Goal: Navigation & Orientation: Find specific page/section

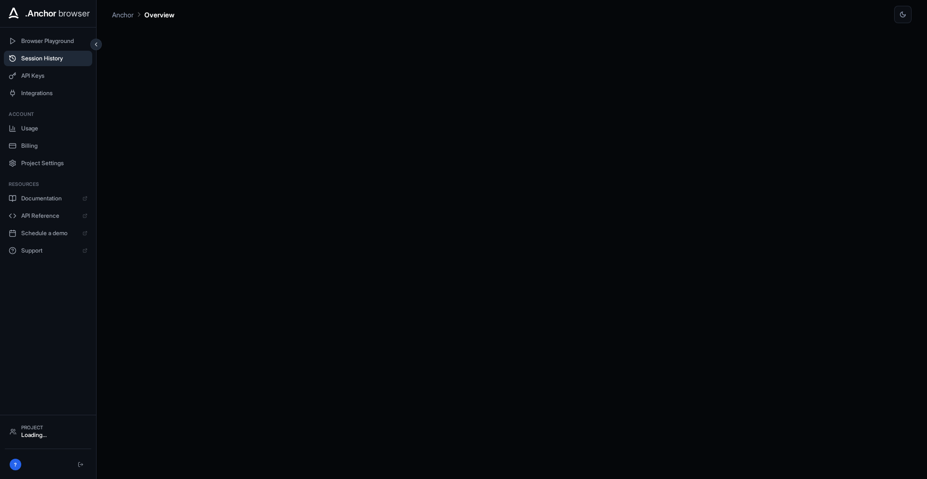
click at [47, 57] on span "Session History" at bounding box center [54, 59] width 66 height 8
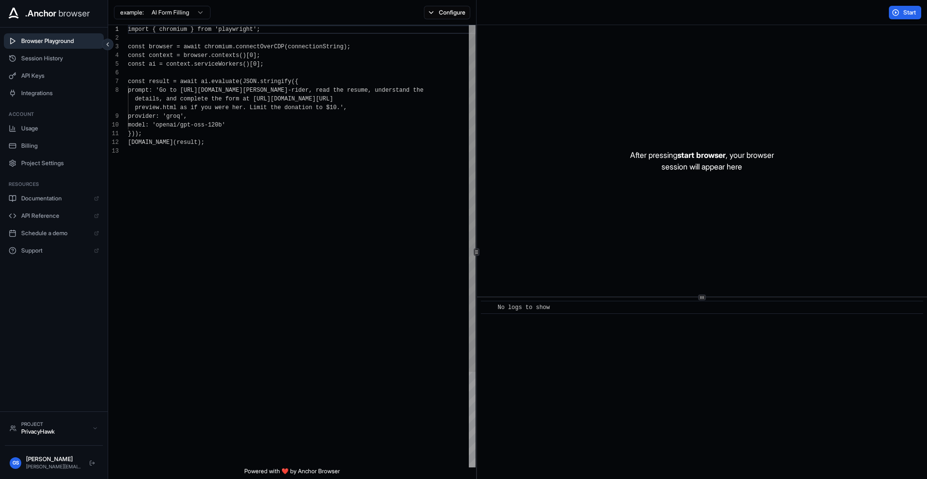
scroll to position [70, 0]
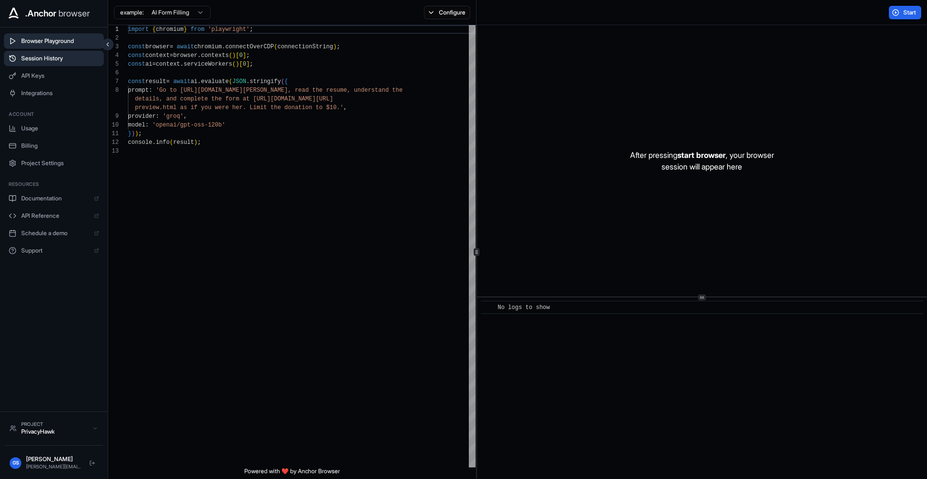
click at [45, 62] on span "Session History" at bounding box center [60, 59] width 78 height 8
